Goal: Book appointment/travel/reservation

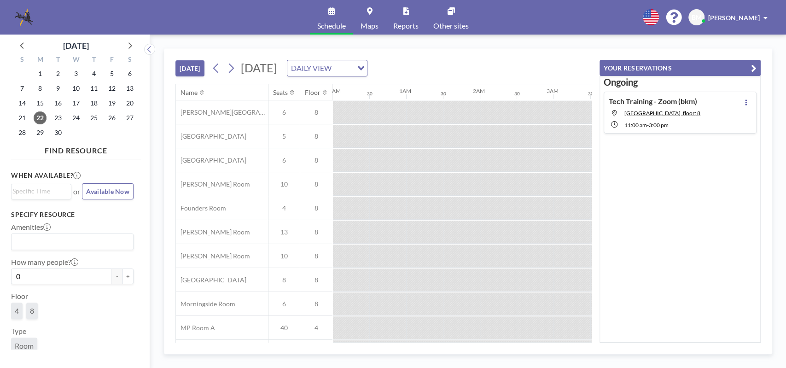
scroll to position [0, 811]
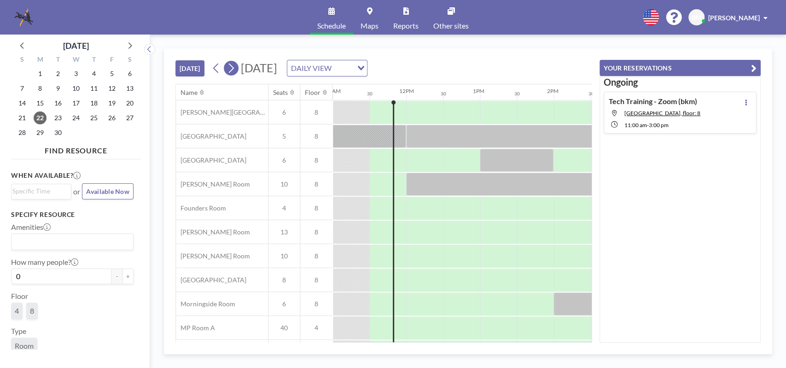
click at [232, 69] on icon at bounding box center [231, 68] width 9 height 14
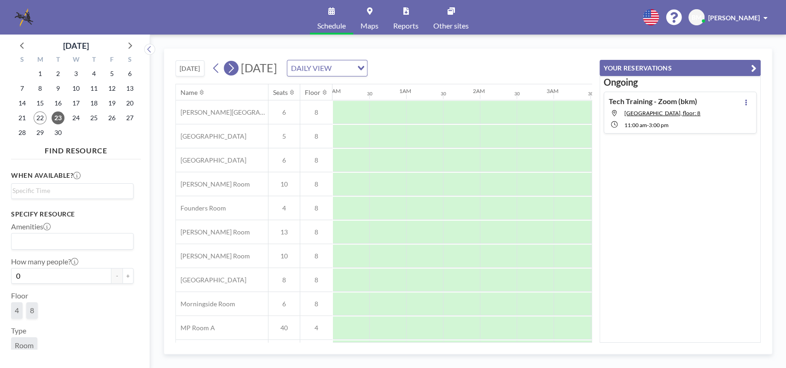
scroll to position [0, 590]
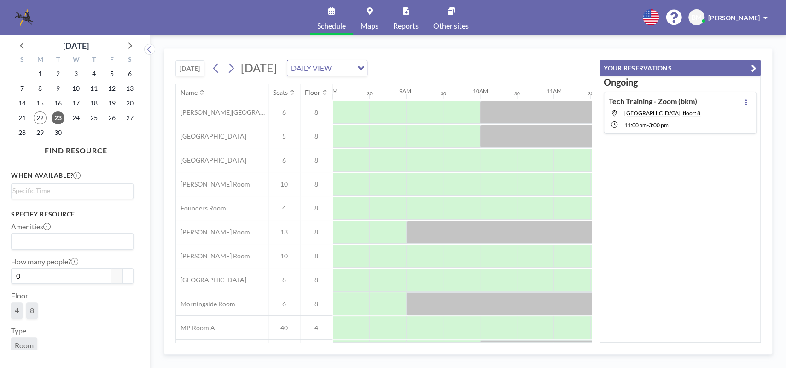
click at [511, 57] on div "[DATE] [DATE] DAILY VIEW Loading..." at bounding box center [383, 66] width 417 height 35
click at [755, 66] on icon "button" at bounding box center [754, 68] width 6 height 11
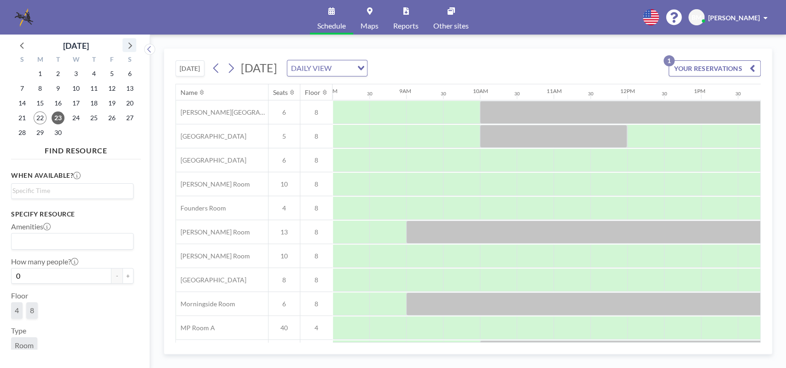
click at [129, 42] on icon at bounding box center [129, 45] width 12 height 12
click at [20, 46] on icon at bounding box center [23, 45] width 12 height 12
click at [373, 23] on span "Maps" at bounding box center [370, 25] width 18 height 7
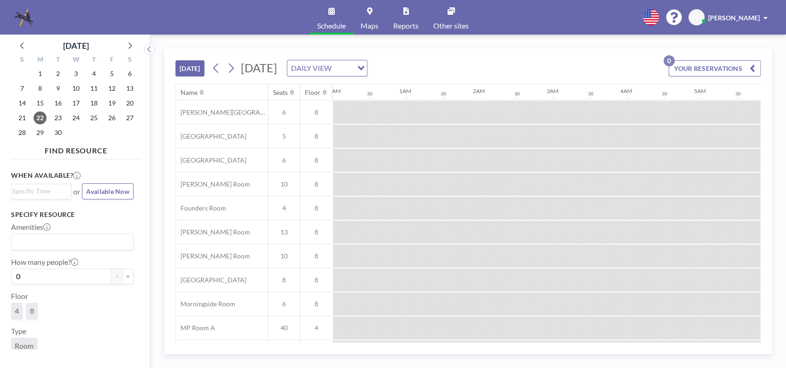
scroll to position [0, 847]
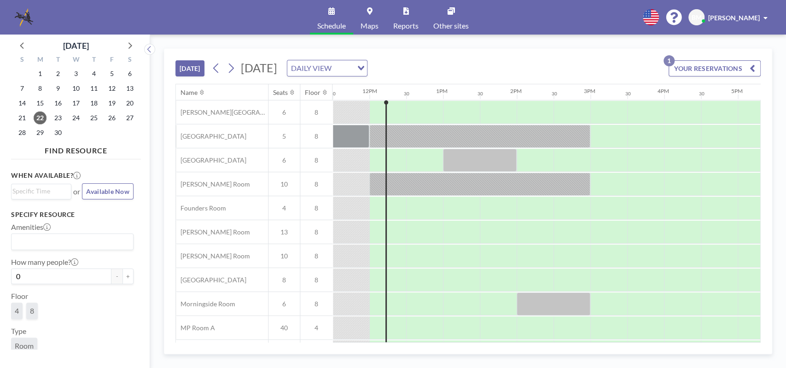
click at [754, 69] on icon "button" at bounding box center [753, 68] width 6 height 11
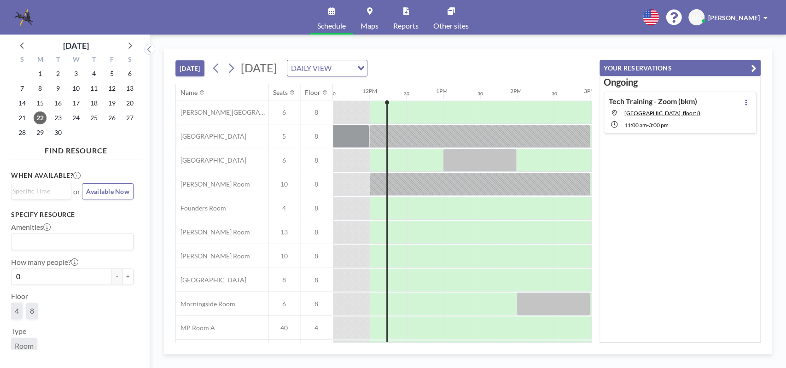
click at [755, 69] on icon "button" at bounding box center [754, 68] width 6 height 11
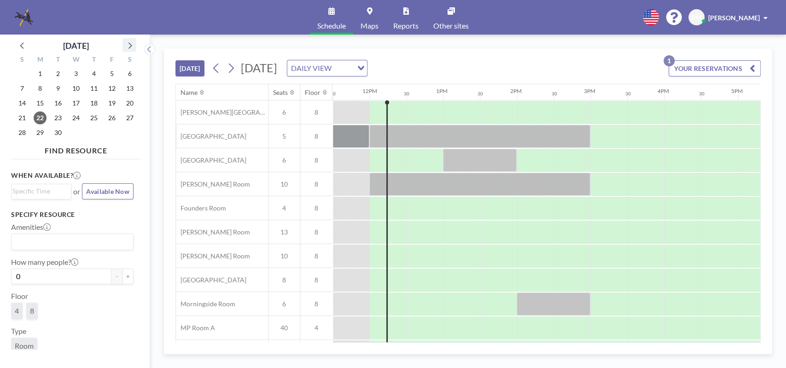
click at [129, 44] on icon at bounding box center [129, 45] width 12 height 12
click at [23, 90] on span "5" at bounding box center [22, 88] width 13 height 13
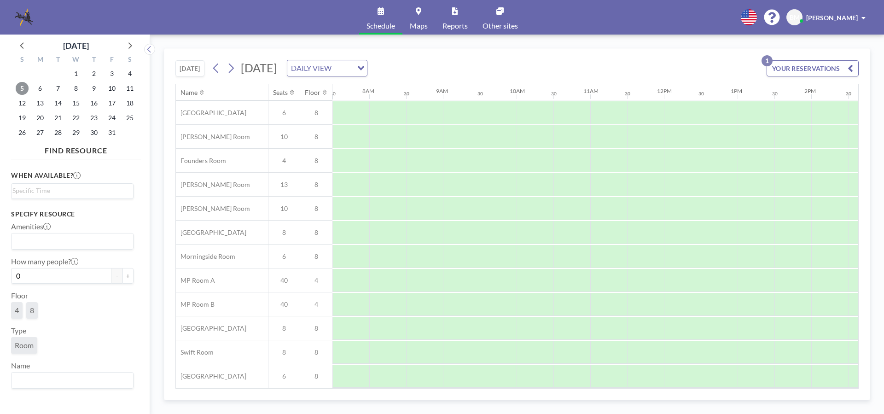
scroll to position [54, 553]
click at [113, 74] on span "3" at bounding box center [111, 73] width 13 height 13
click at [95, 67] on span "2" at bounding box center [94, 73] width 13 height 13
click at [74, 74] on span "1" at bounding box center [76, 73] width 13 height 13
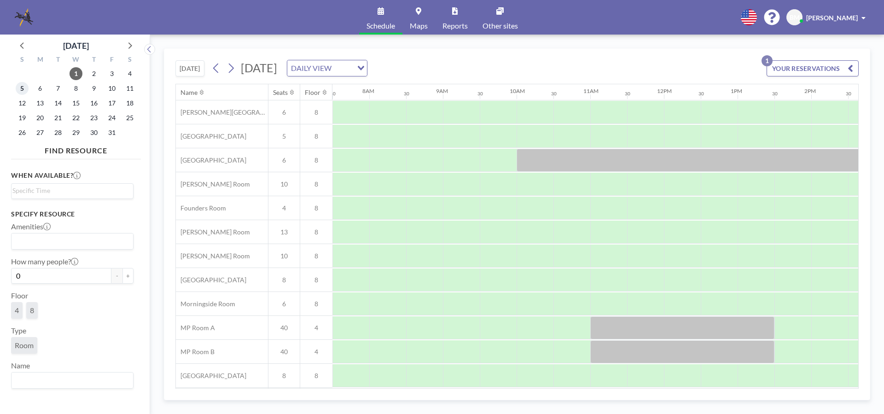
click at [20, 89] on span "5" at bounding box center [22, 88] width 13 height 13
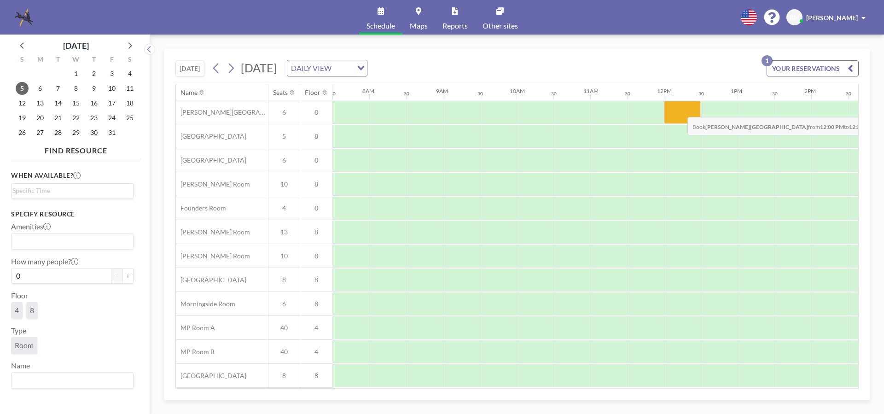
click at [680, 110] on div at bounding box center [682, 112] width 37 height 23
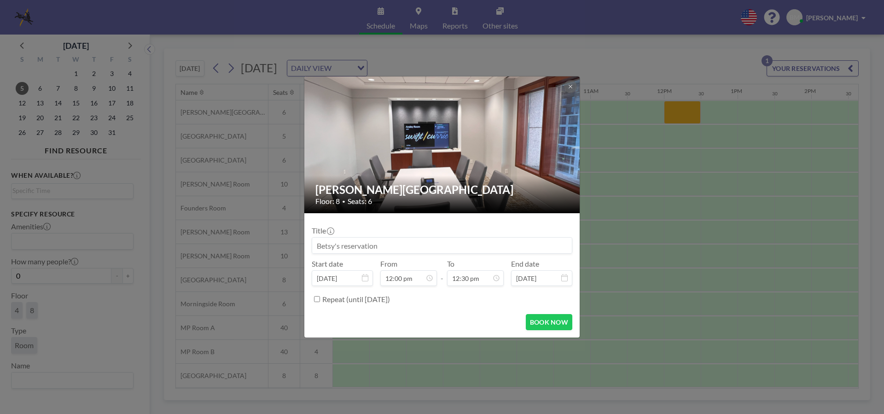
click at [412, 245] on input at bounding box center [442, 246] width 260 height 16
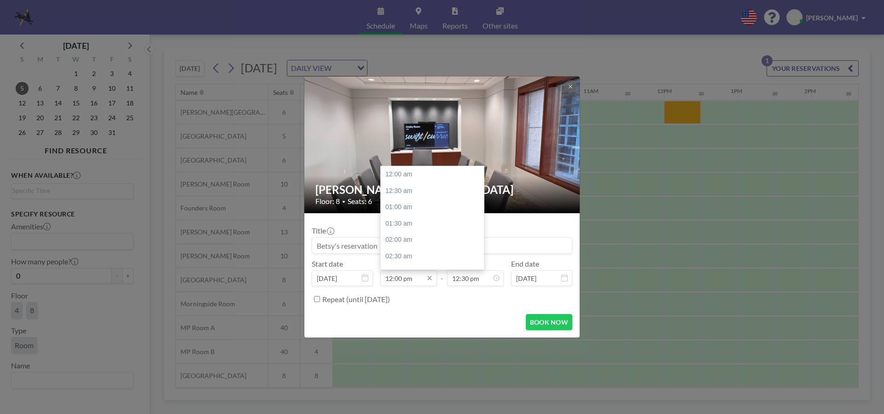
scroll to position [393, 0]
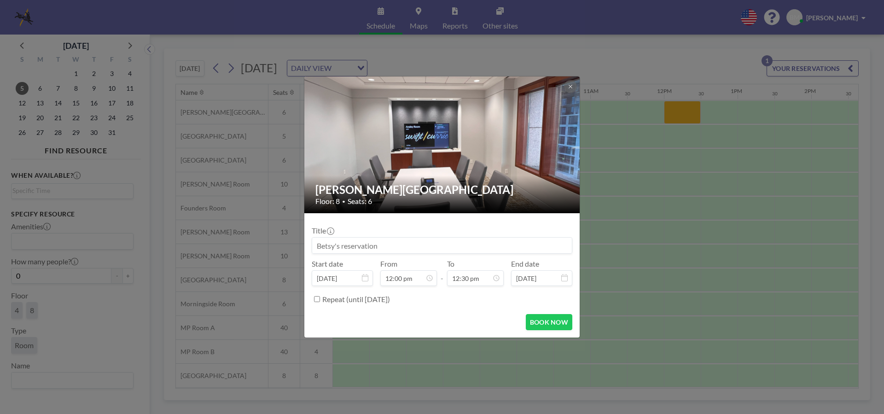
click at [653, 49] on div "Ansley Room Floor: 8 • Seats: 6 Title Start date Oct 5, 2025 From 12:00 pm - To…" at bounding box center [442, 207] width 884 height 414
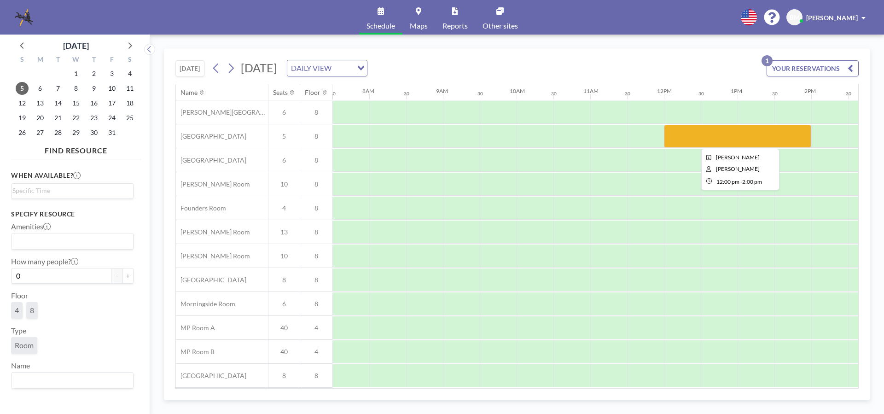
click at [718, 134] on div at bounding box center [737, 136] width 147 height 23
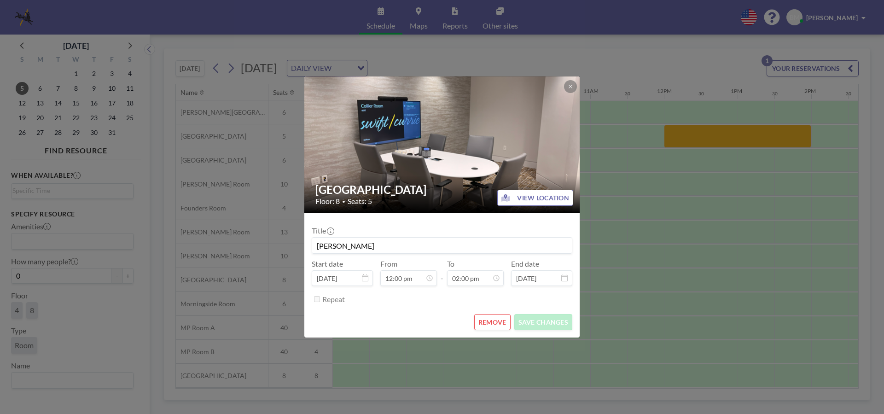
click at [366, 245] on input "[PERSON_NAME]" at bounding box center [442, 246] width 260 height 16
drag, startPoint x: 375, startPoint y: 244, endPoint x: 300, endPoint y: 247, distance: 75.1
click at [300, 247] on div "Brookwood Room Floor: 8 • Seats: 5 VIEW LOCATION Title Betsy Manous Start date …" at bounding box center [442, 207] width 884 height 414
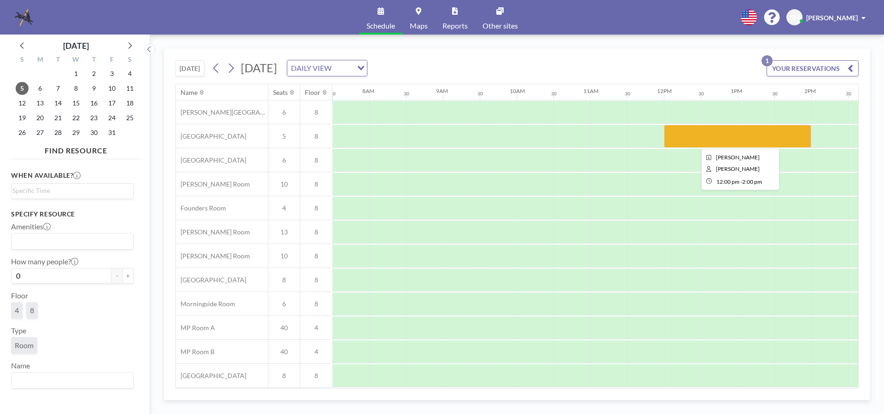
click at [691, 125] on div "Ansley Room 6 8 Brookwood Room 5 8 Buckhead Room 6 8 Currie Room 10 8 Founders …" at bounding box center [585, 267] width 1925 height 335
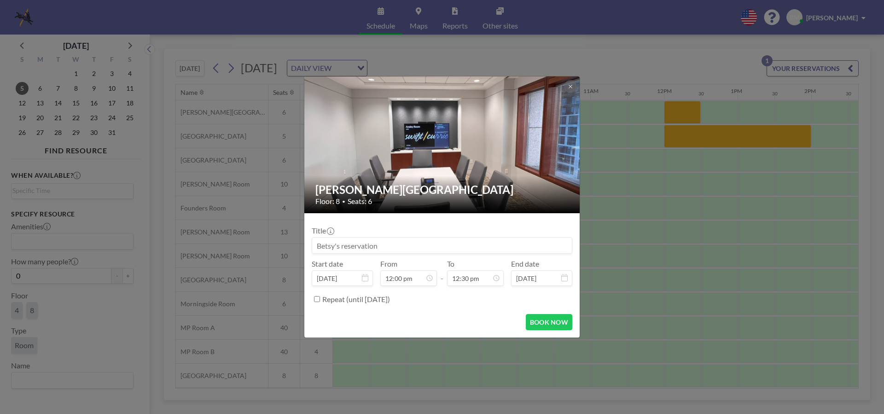
click at [690, 134] on div "Ansley Room Floor: 8 • Seats: 6 Title Start date Oct 5, 2025 From 12:00 pm - To…" at bounding box center [442, 207] width 884 height 414
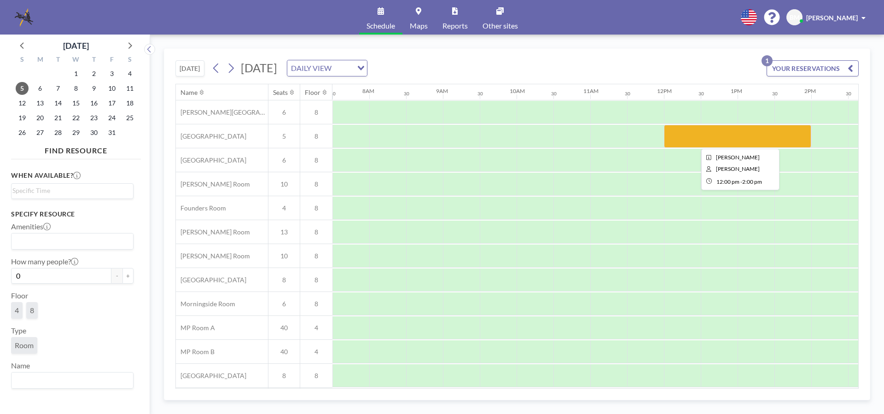
click at [699, 134] on div at bounding box center [737, 136] width 147 height 23
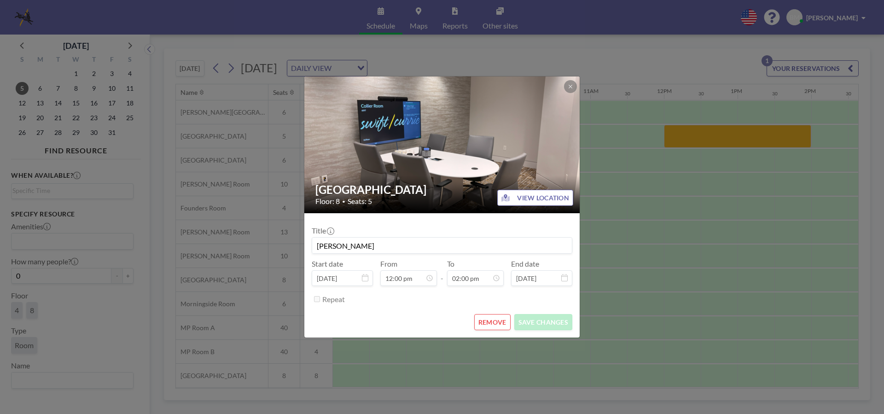
click at [412, 245] on input "[PERSON_NAME]" at bounding box center [442, 246] width 260 height 16
type input "B"
click at [354, 244] on input "Fred's meeting" at bounding box center [442, 246] width 260 height 16
type input "Fred's Meeting"
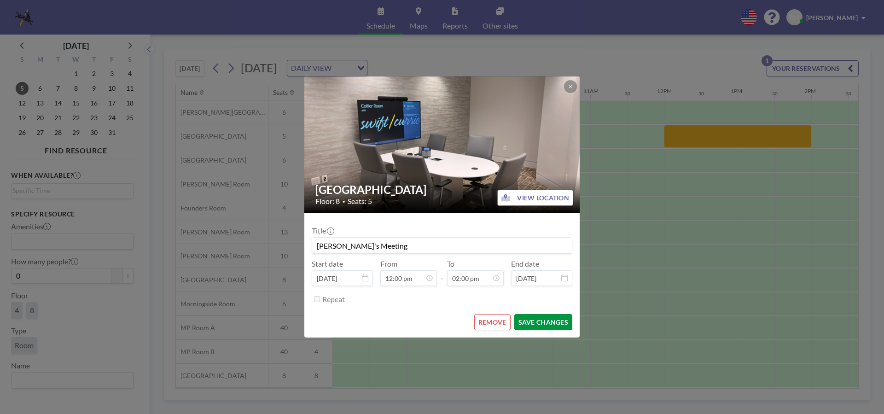
click at [543, 322] on button "SAVE CHANGES" at bounding box center [543, 322] width 58 height 16
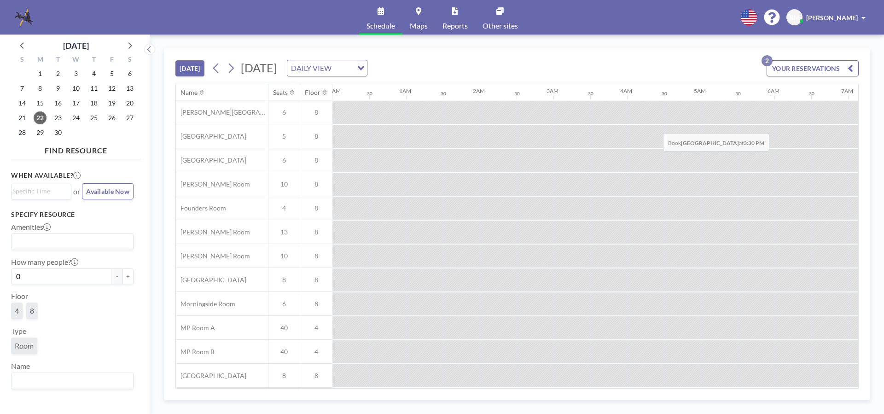
scroll to position [0, 847]
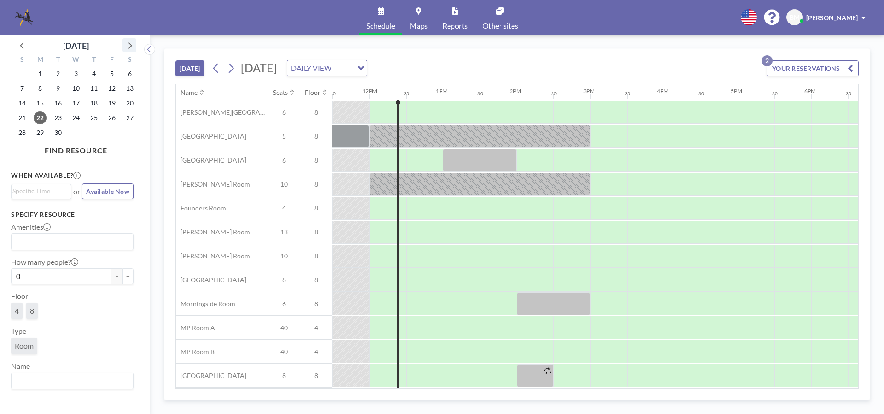
click at [130, 45] on icon at bounding box center [131, 45] width 4 height 6
click at [21, 90] on span "5" at bounding box center [22, 88] width 13 height 13
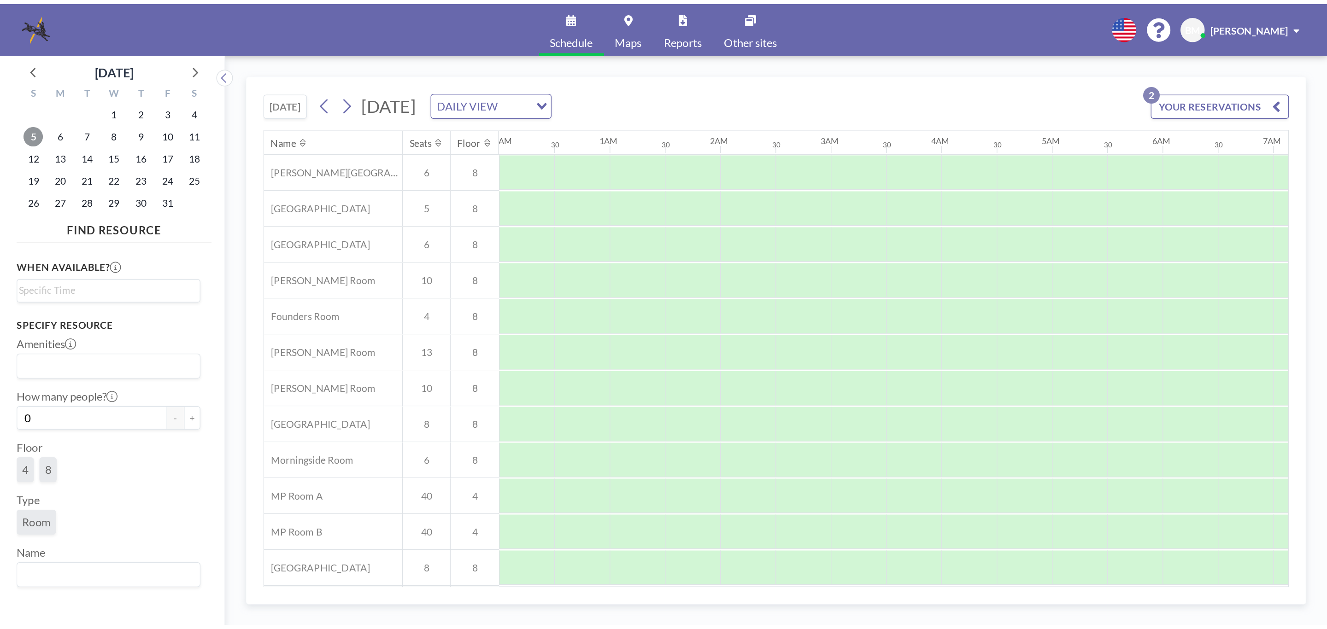
scroll to position [0, 553]
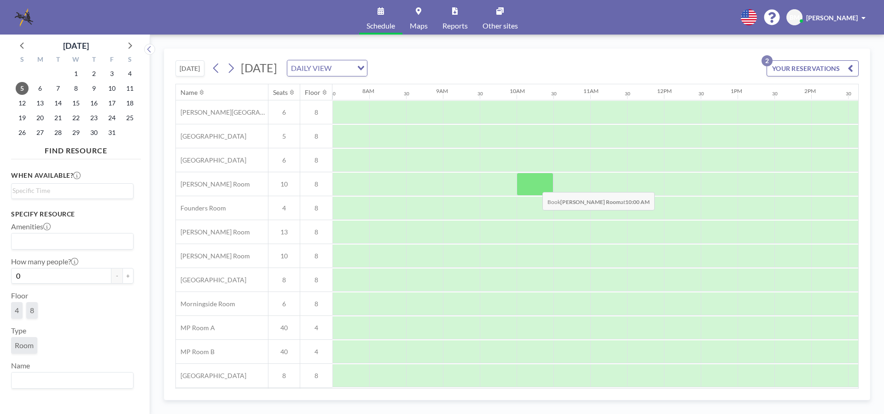
click at [535, 185] on div at bounding box center [535, 184] width 37 height 23
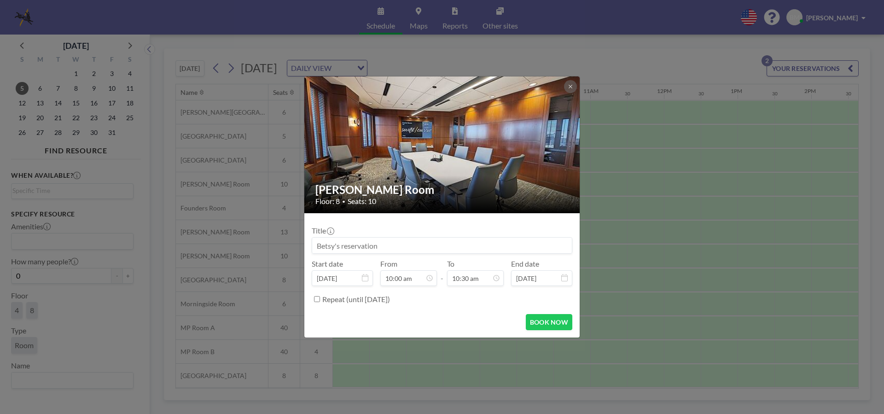
click at [398, 245] on input at bounding box center [442, 246] width 260 height 16
click at [660, 58] on div "Currie Room Floor: 8 • Seats: 10 Title Start date Oct 5, 2025 From 10:00 am - T…" at bounding box center [442, 207] width 884 height 414
